Goal: Check status: Check status

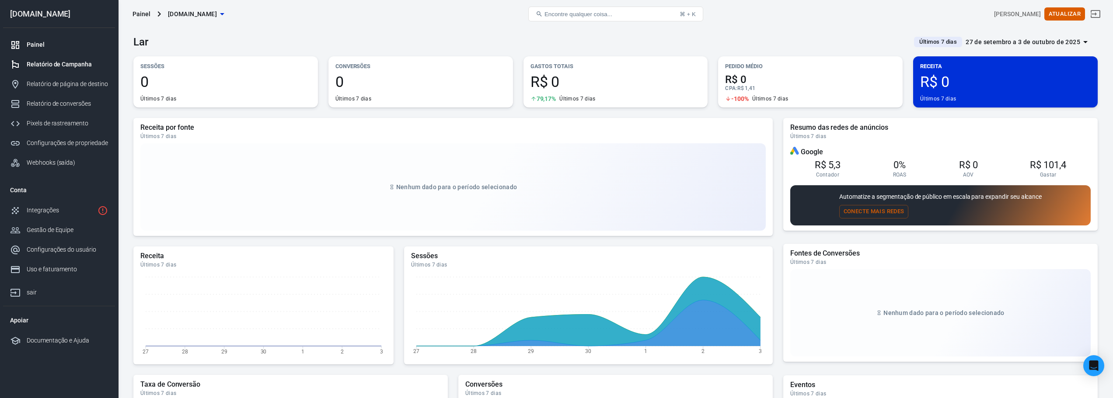
click at [49, 65] on font "Relatório de Campanha" at bounding box center [59, 64] width 65 height 7
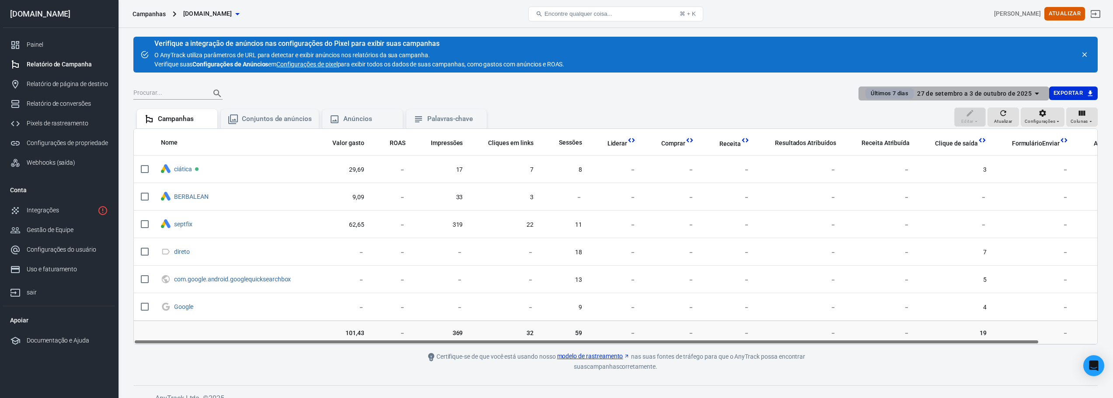
click at [1033, 92] on icon "button" at bounding box center [1037, 93] width 10 height 10
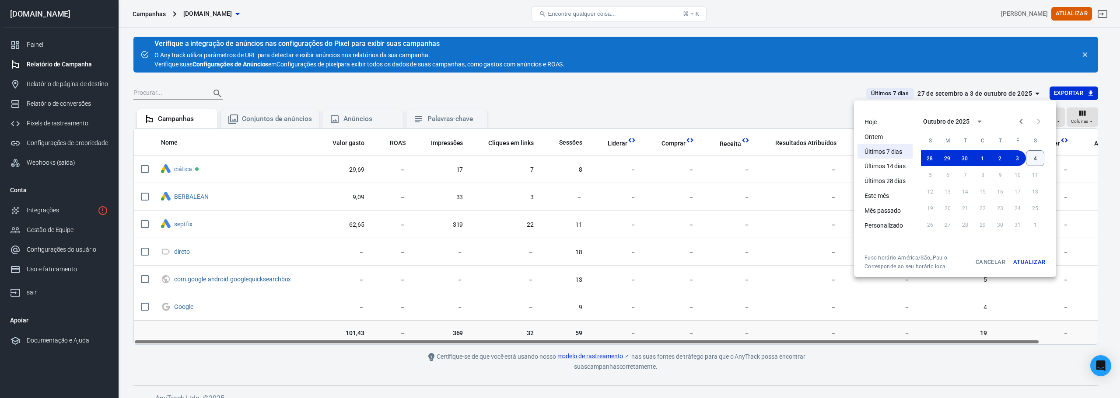
click at [1034, 158] on font "4" at bounding box center [1034, 158] width 3 height 6
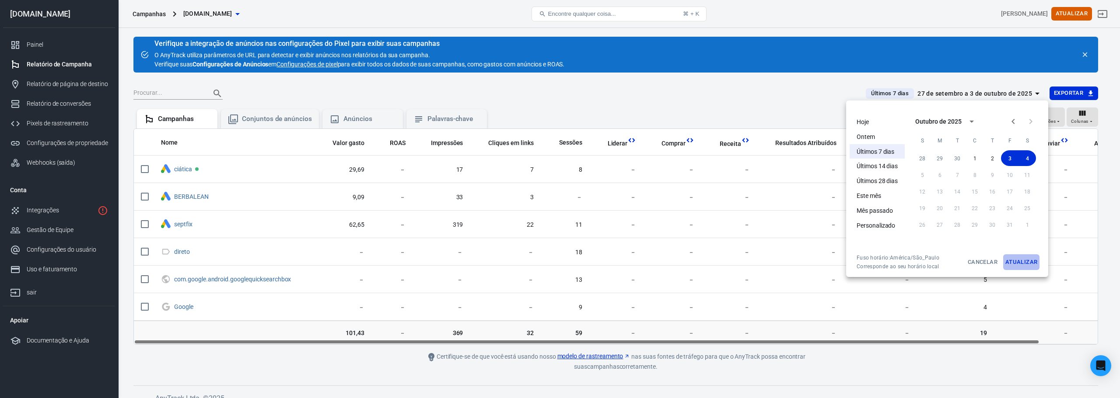
click at [1021, 261] on font "Atualizar" at bounding box center [1021, 262] width 32 height 7
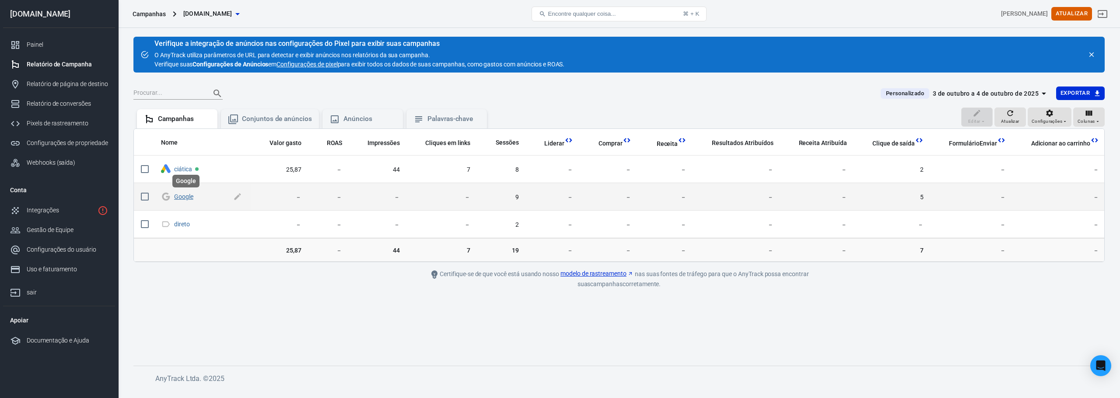
click at [191, 199] on font "Google" at bounding box center [183, 196] width 19 height 7
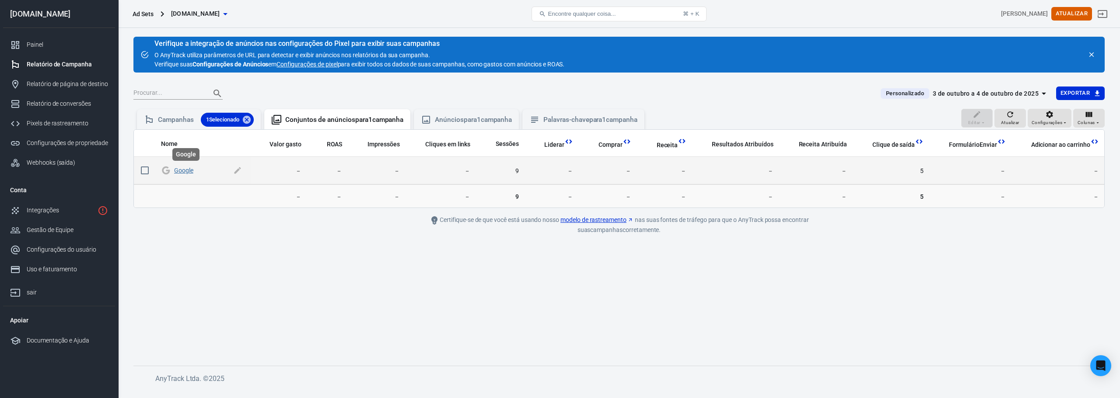
click at [185, 171] on font "Google" at bounding box center [183, 170] width 19 height 7
